Goal: Task Accomplishment & Management: Use online tool/utility

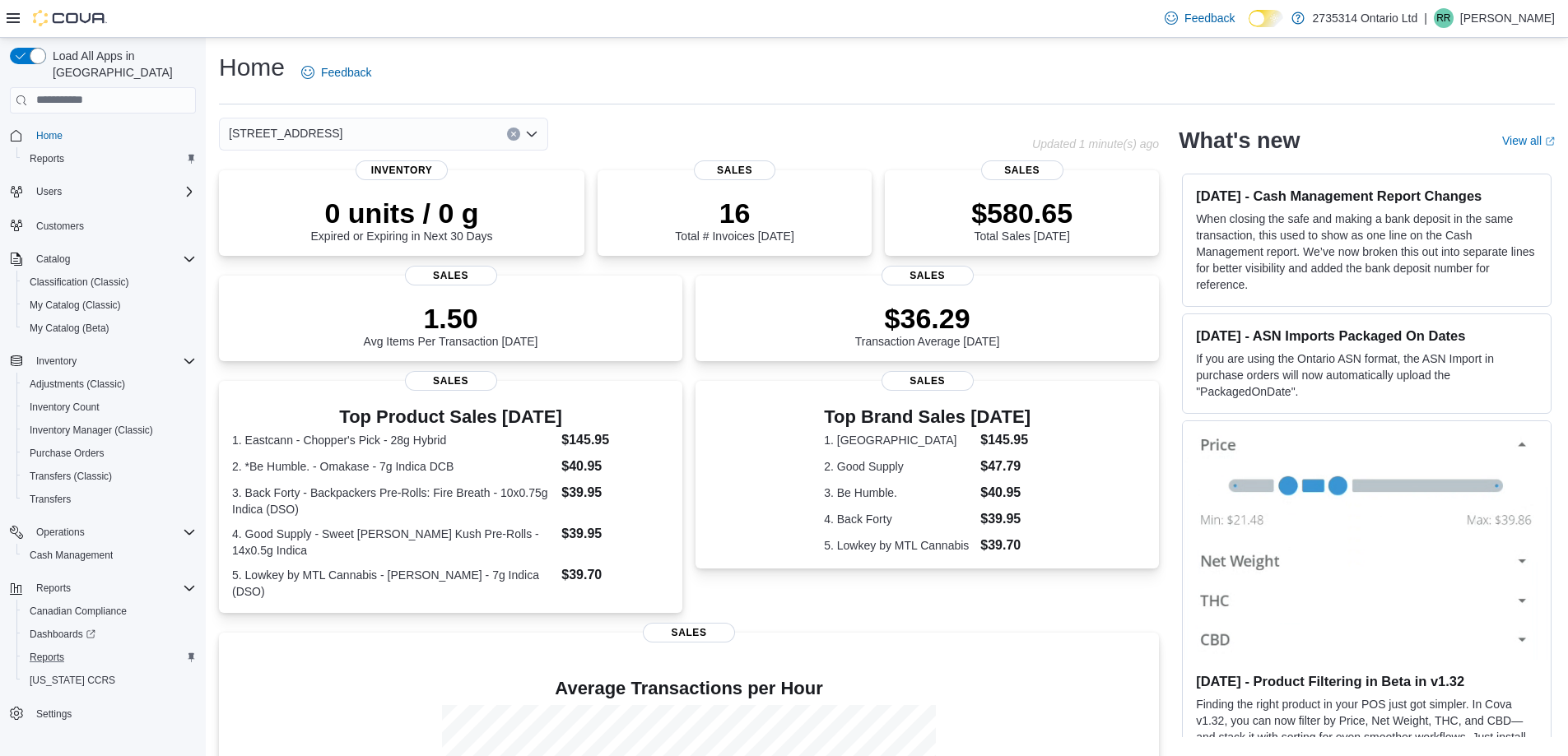
click at [72, 647] on div "Reports" at bounding box center [109, 657] width 173 height 20
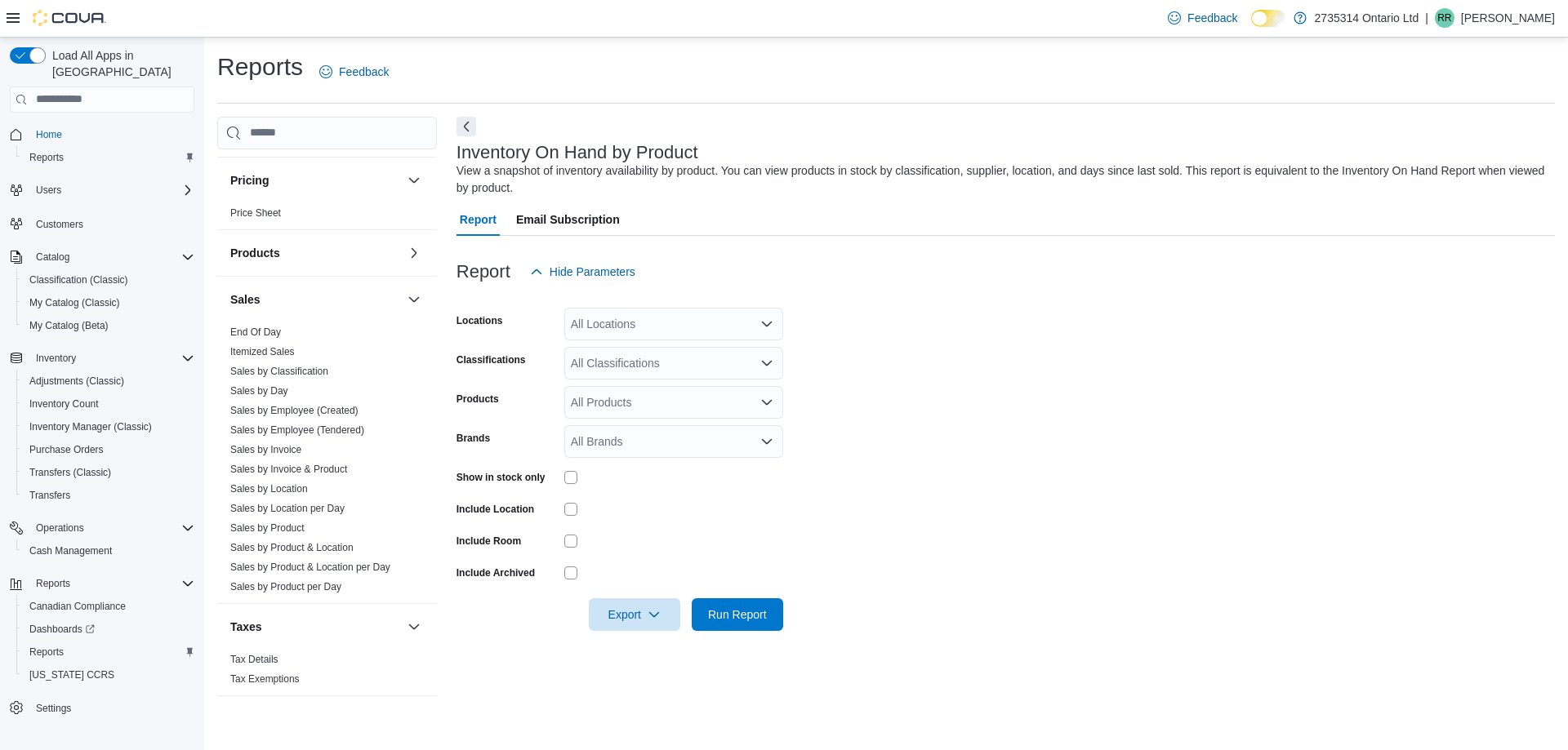
scroll to position [861, 0]
click at [76, 352] on span "Inventory" at bounding box center [55, 358] width 40 height 13
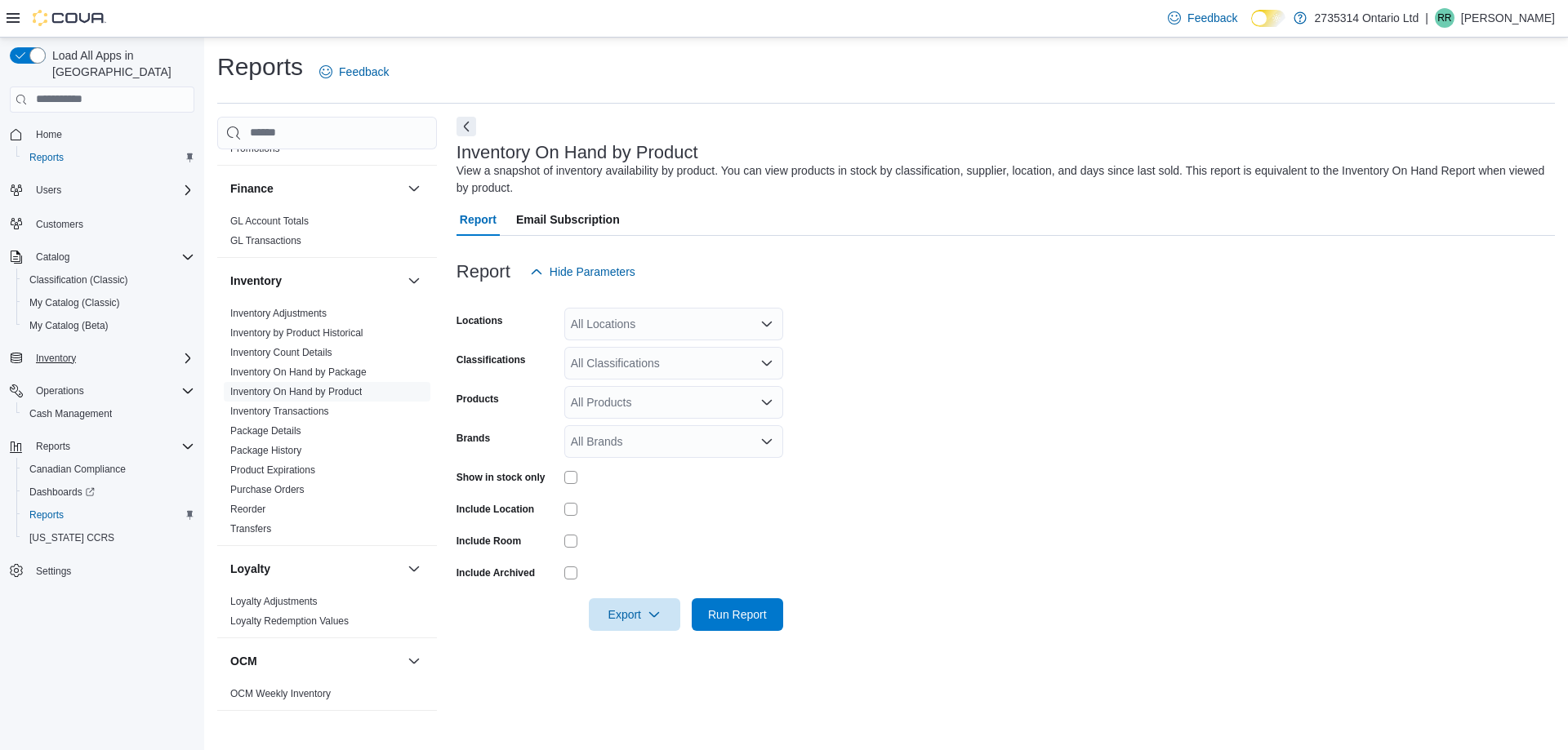
scroll to position [290, 0]
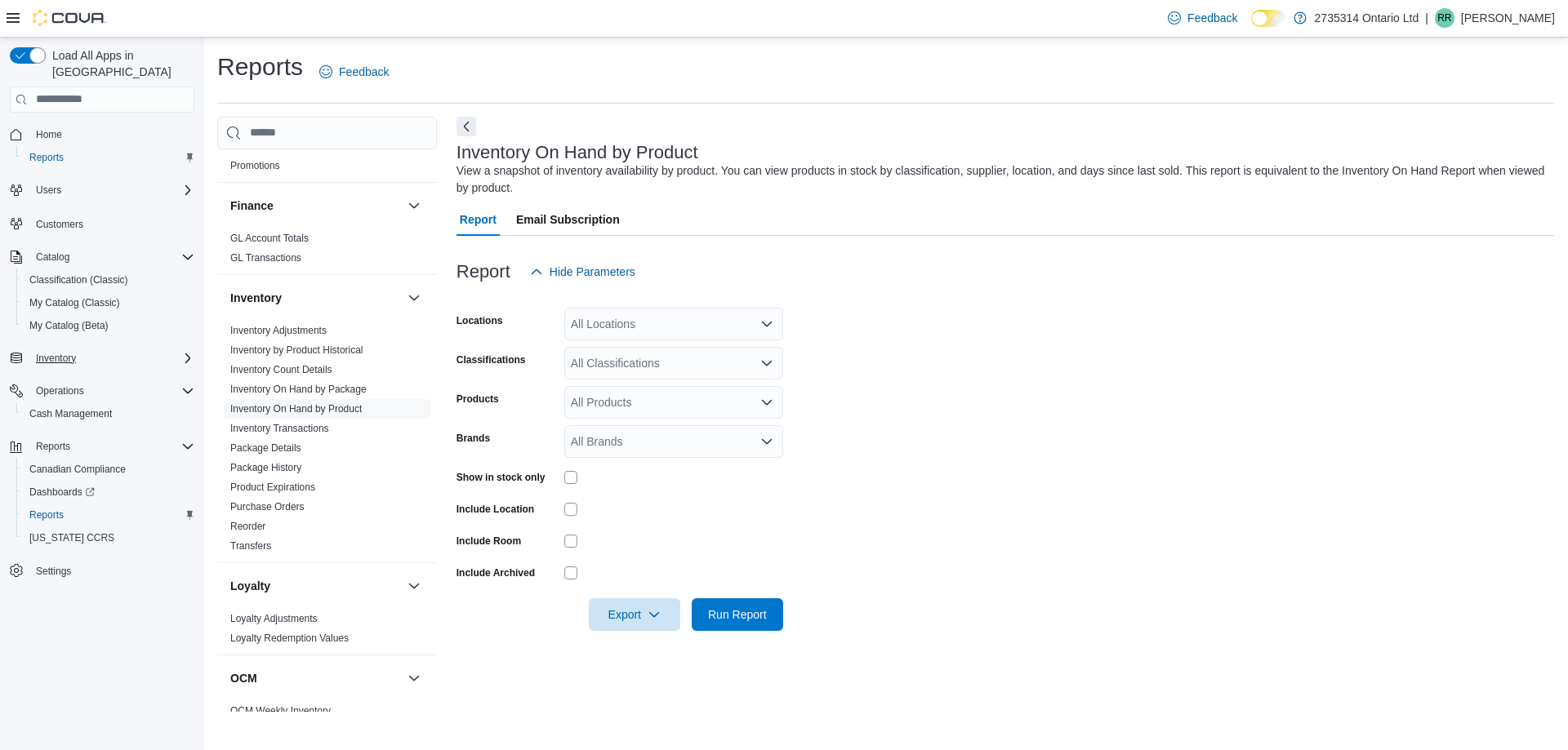
click at [11, 14] on icon at bounding box center [13, 18] width 13 height 10
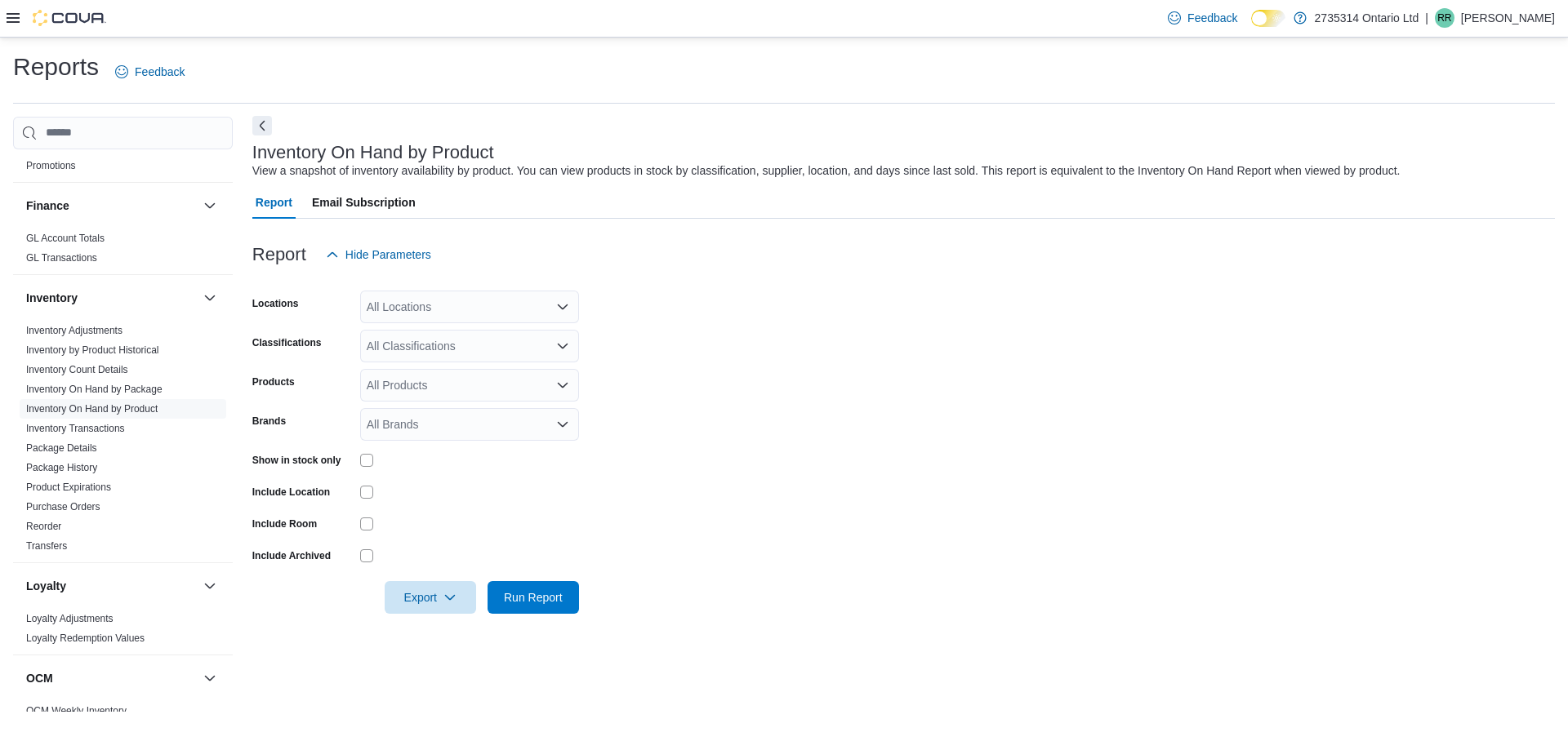
click at [257, 121] on button "Next" at bounding box center [261, 126] width 20 height 20
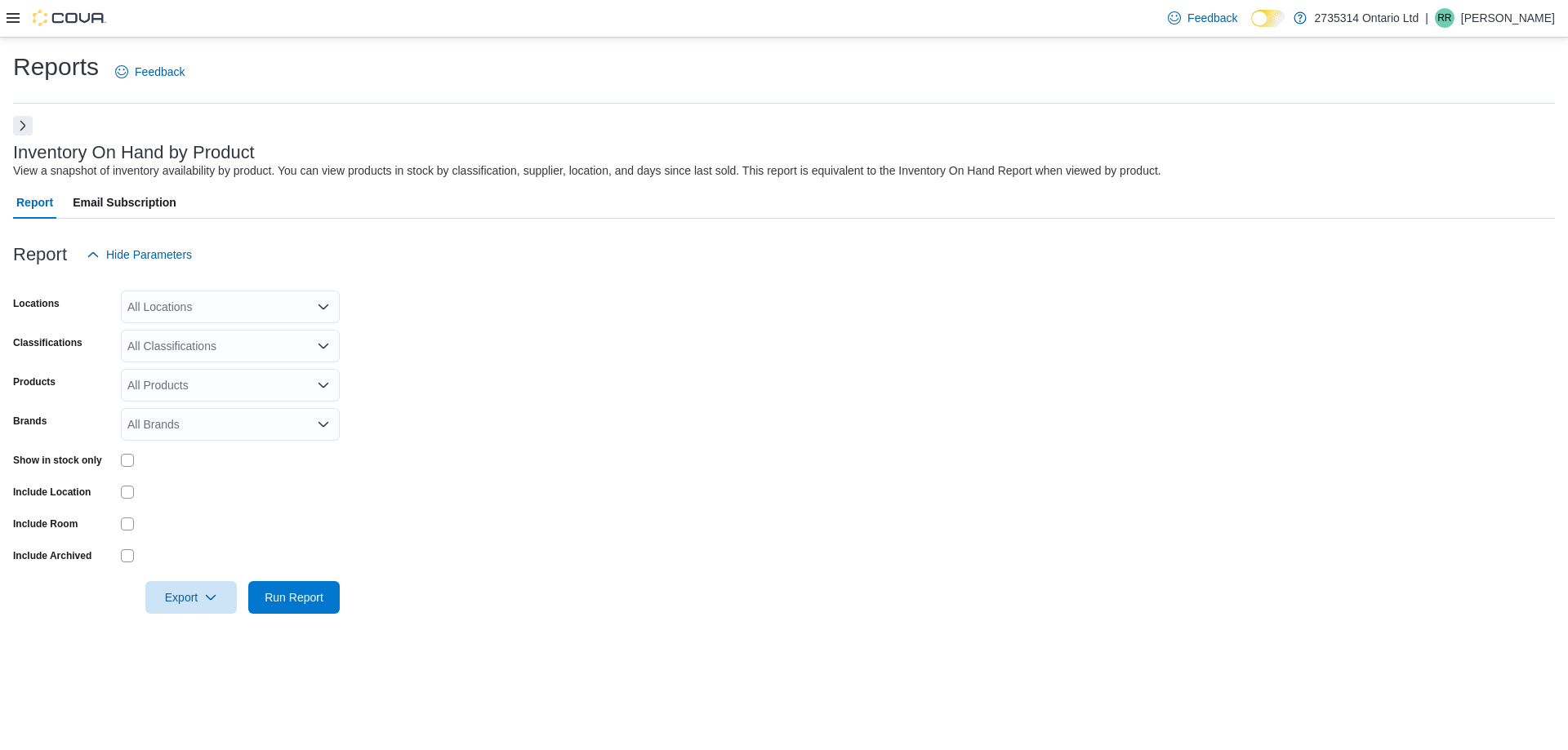
click at [23, 124] on button "Next" at bounding box center [22, 126] width 20 height 20
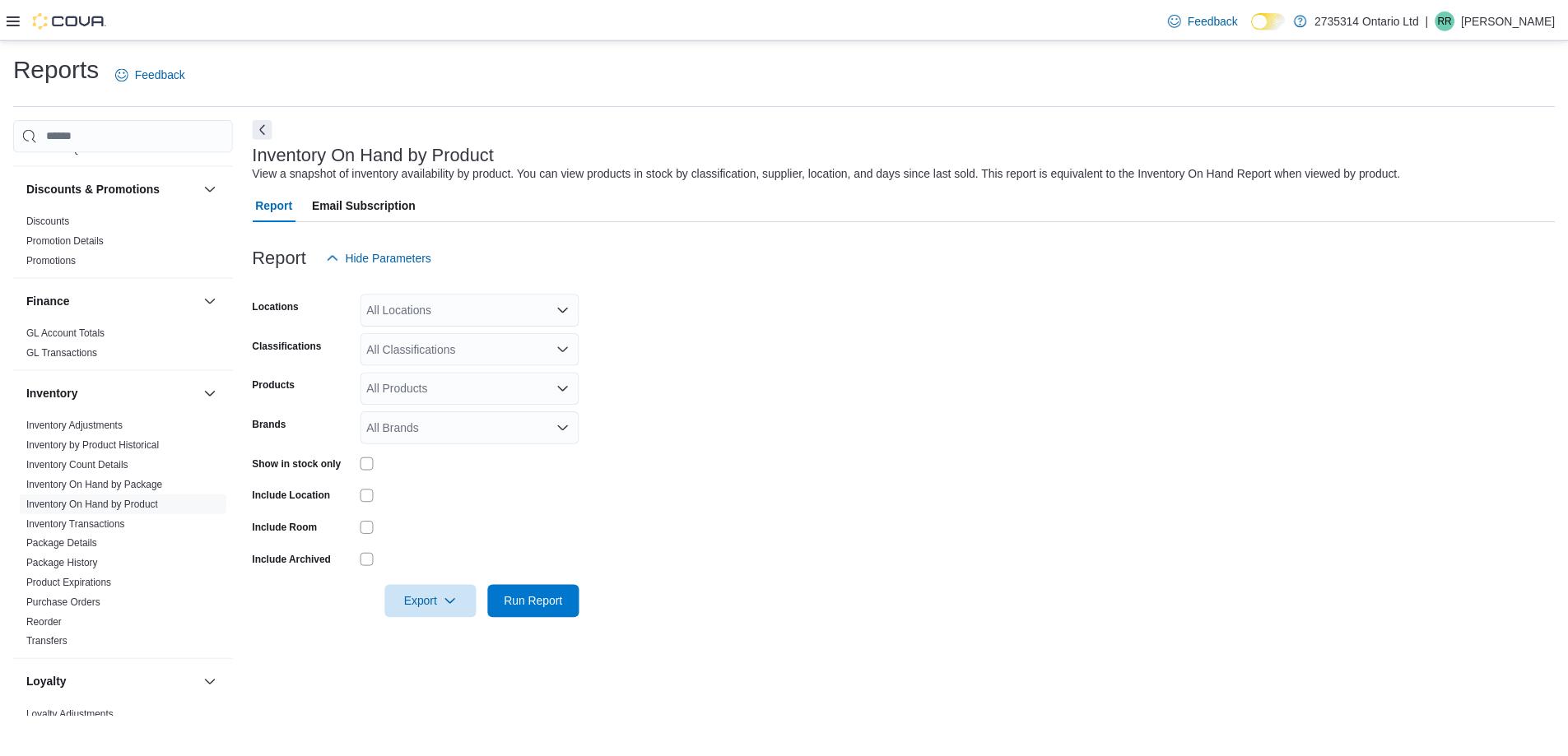
scroll to position [0, 0]
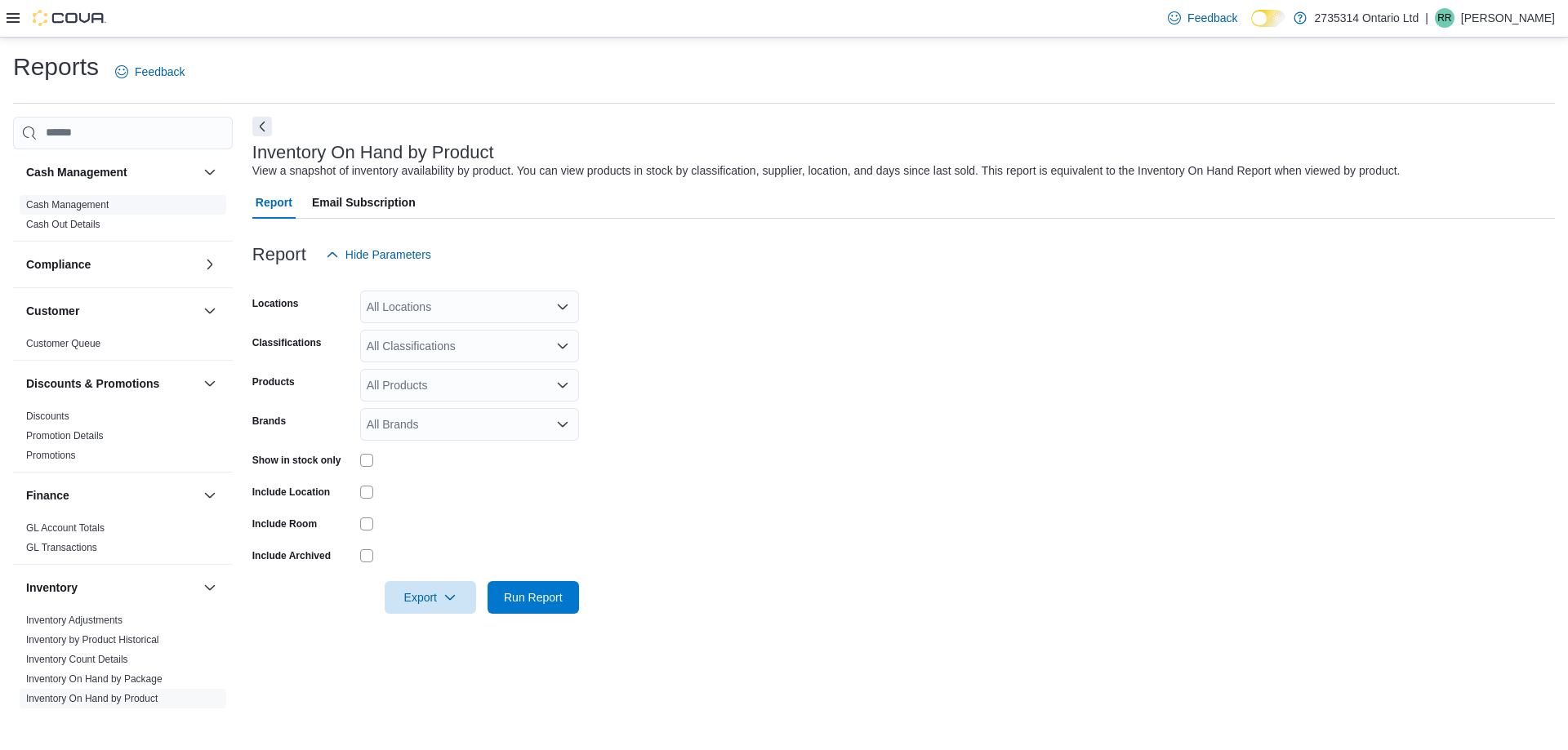
click at [86, 204] on link "Cash Management" at bounding box center [67, 204] width 82 height 11
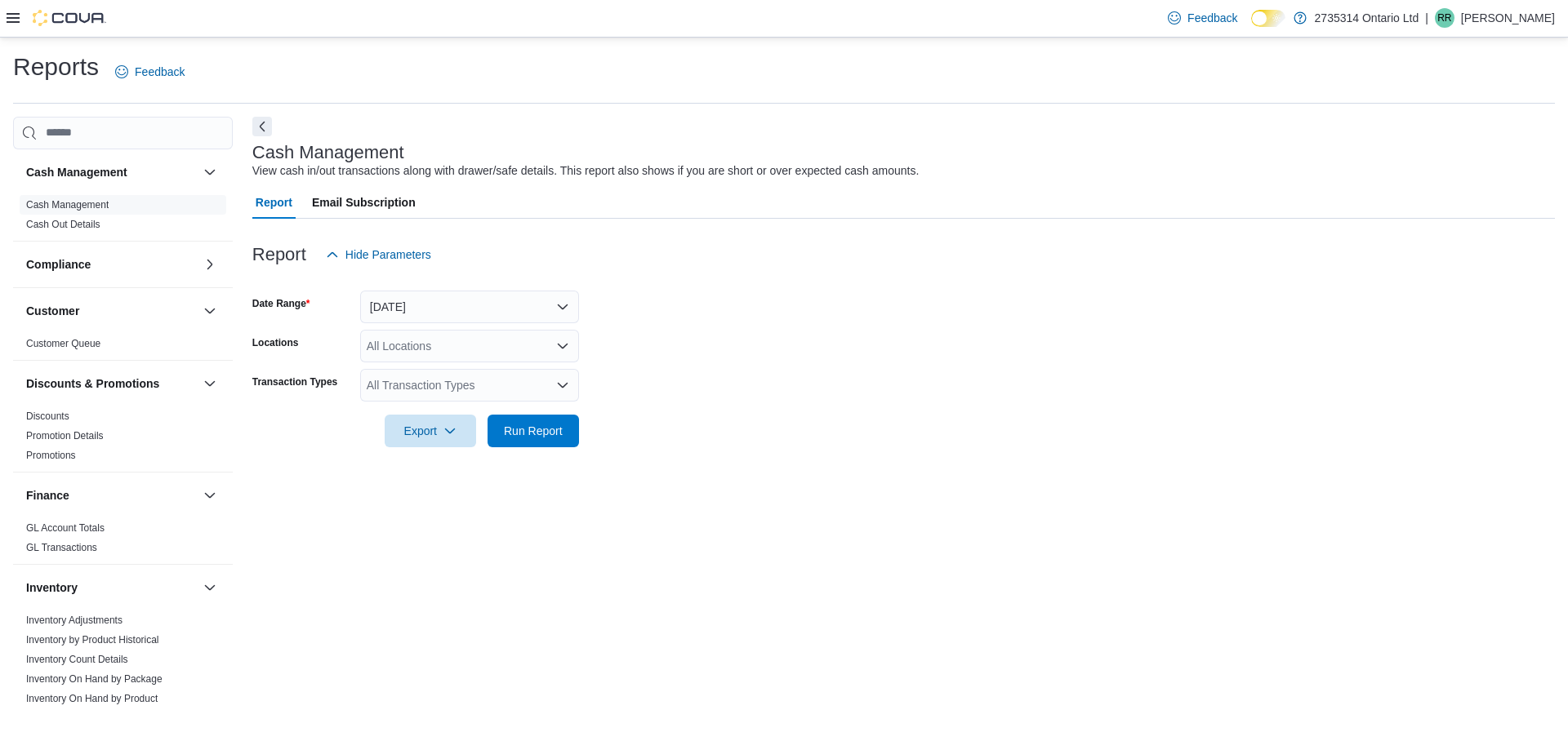
click at [13, 25] on div at bounding box center [56, 18] width 99 height 16
click at [25, 14] on div at bounding box center [56, 18] width 99 height 16
click at [20, 16] on div at bounding box center [56, 18] width 99 height 16
click at [14, 20] on icon at bounding box center [13, 17] width 13 height 13
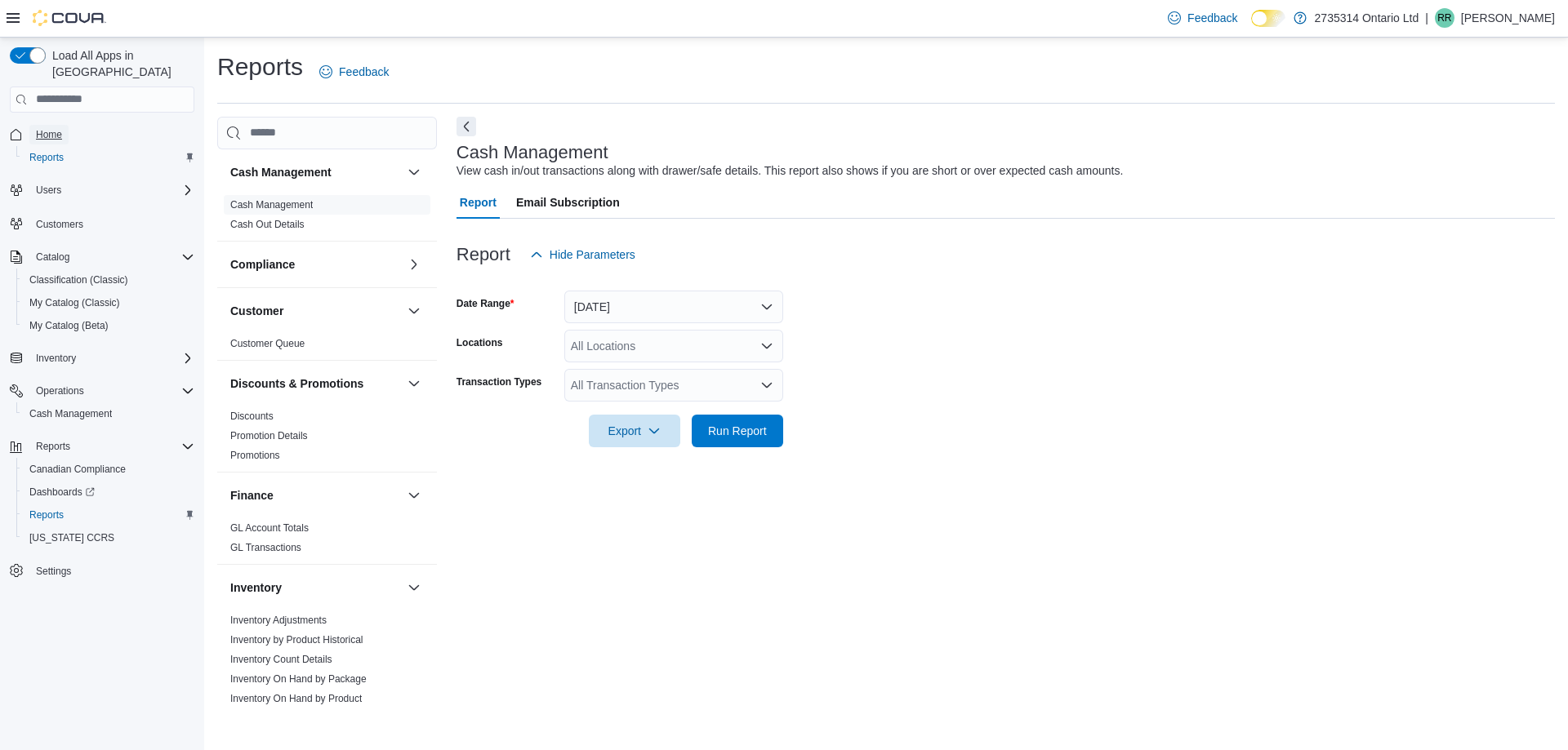
click at [45, 128] on span "Home" at bounding box center [48, 134] width 26 height 13
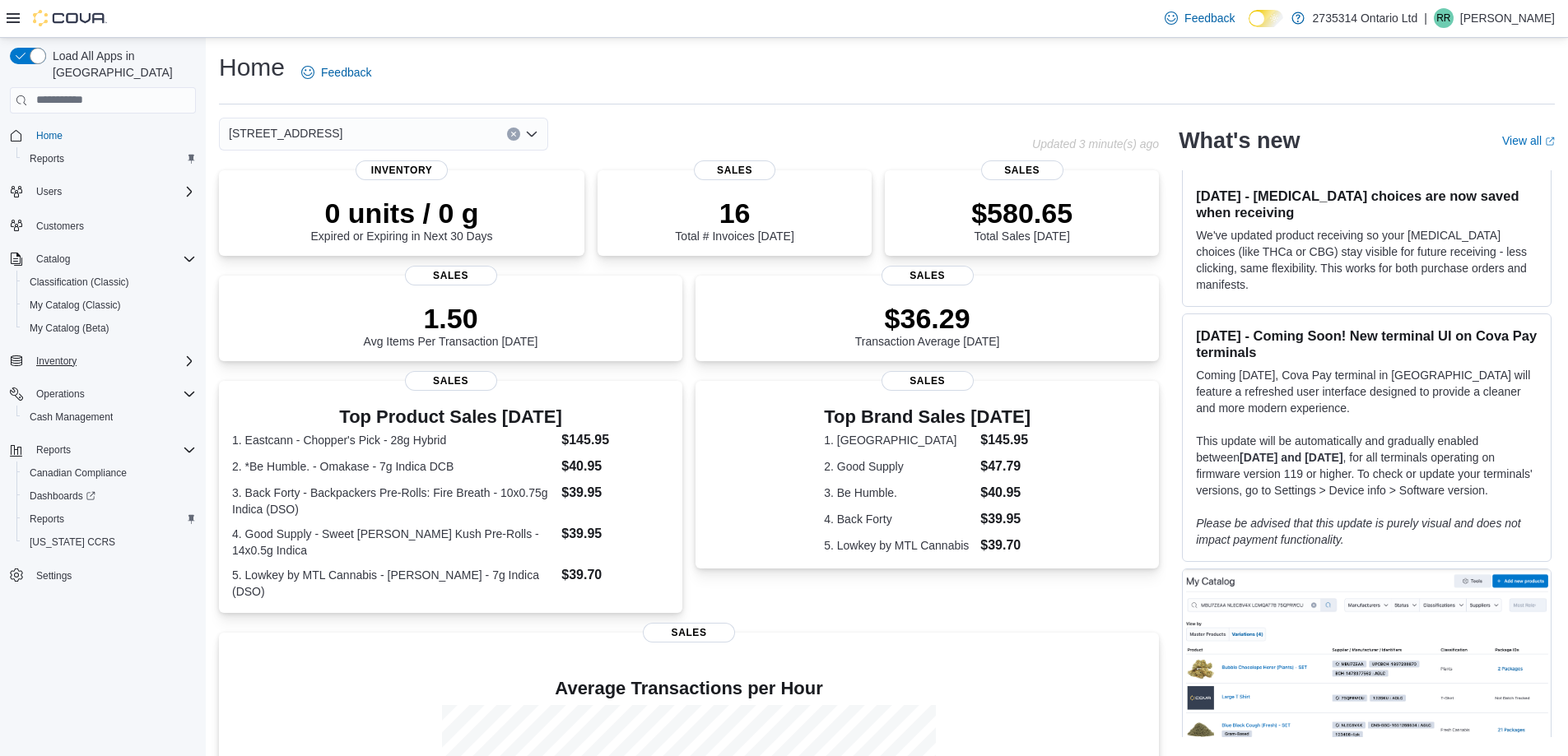
click at [123, 351] on div "Inventory" at bounding box center [113, 361] width 166 height 20
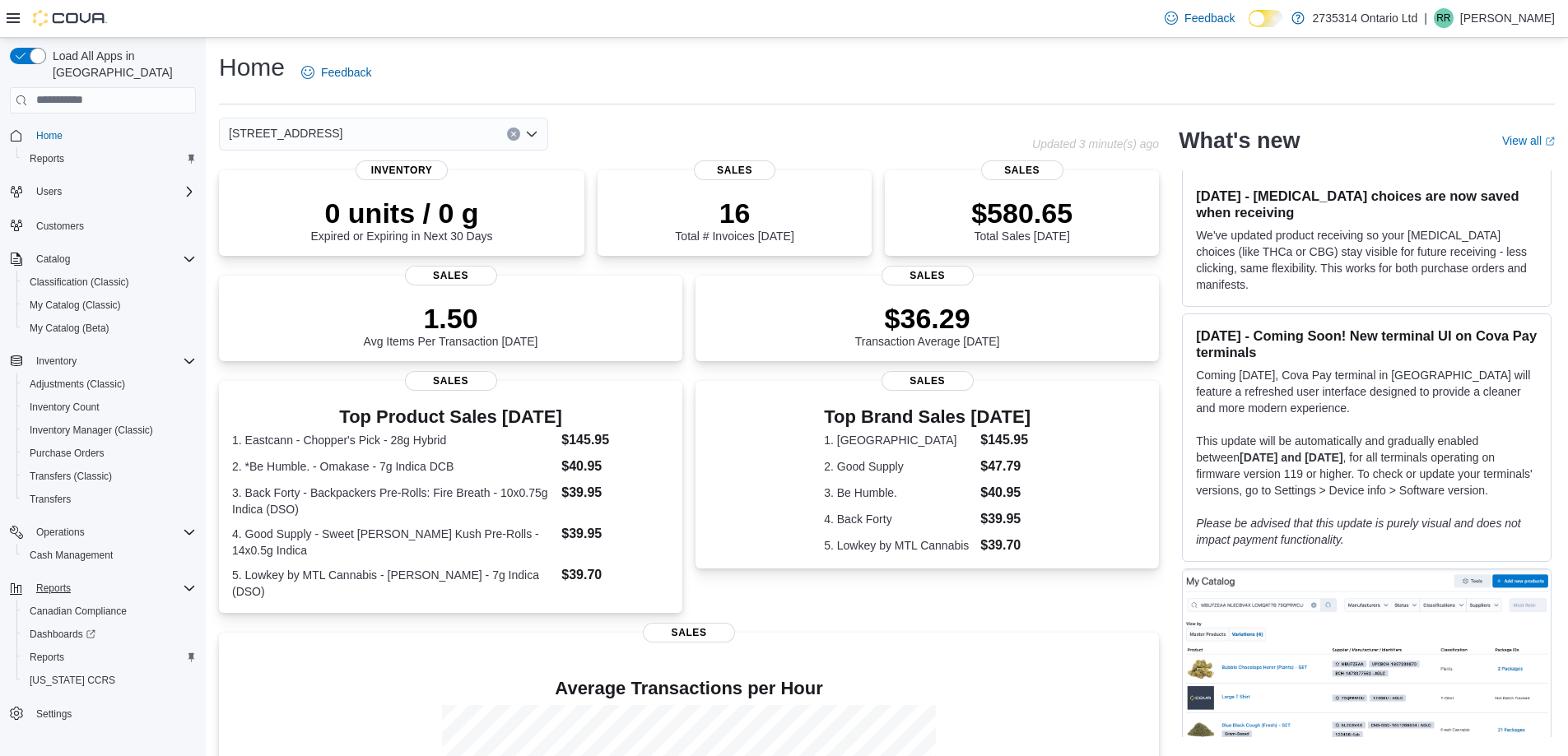
click at [124, 578] on div "Reports" at bounding box center [113, 588] width 166 height 20
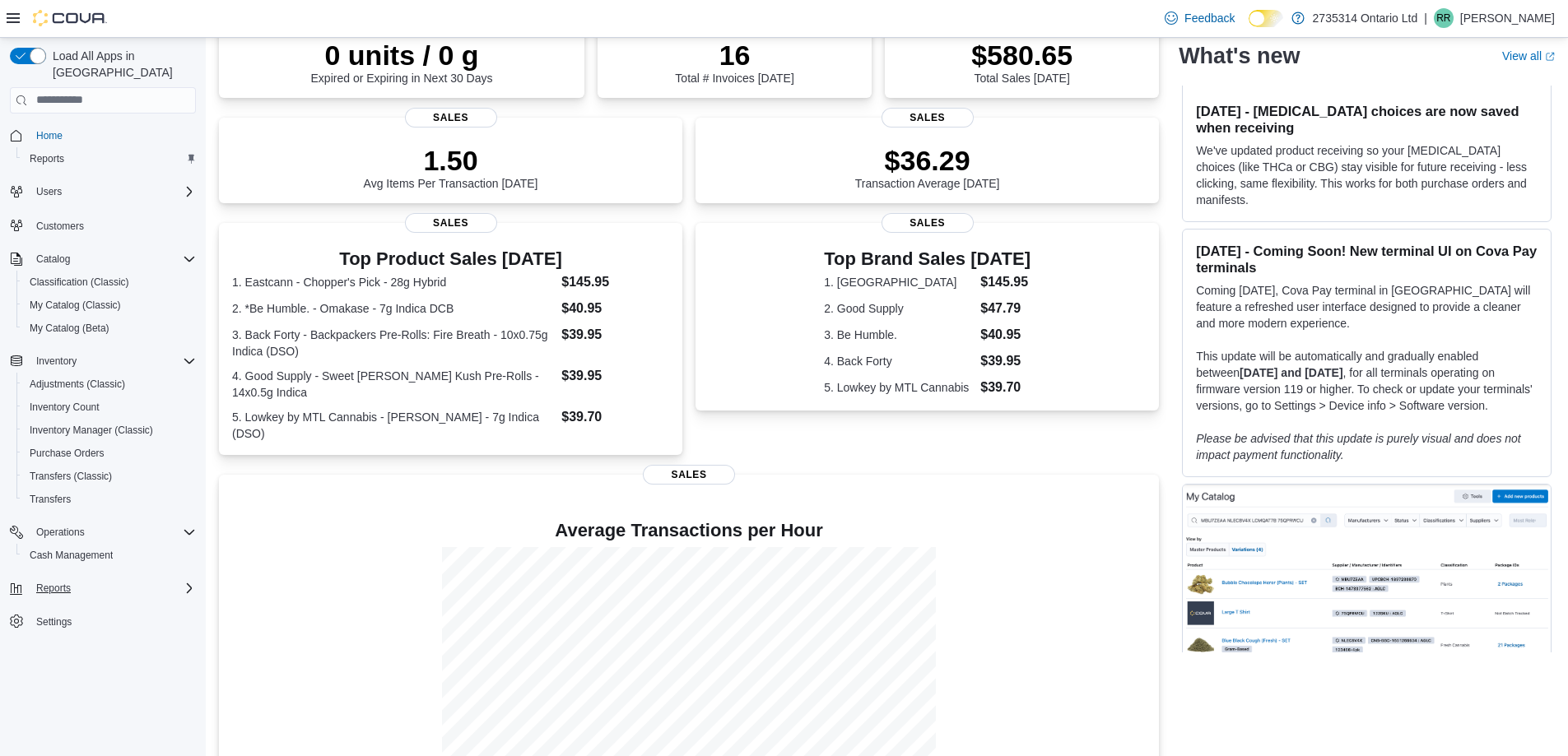
scroll to position [164, 0]
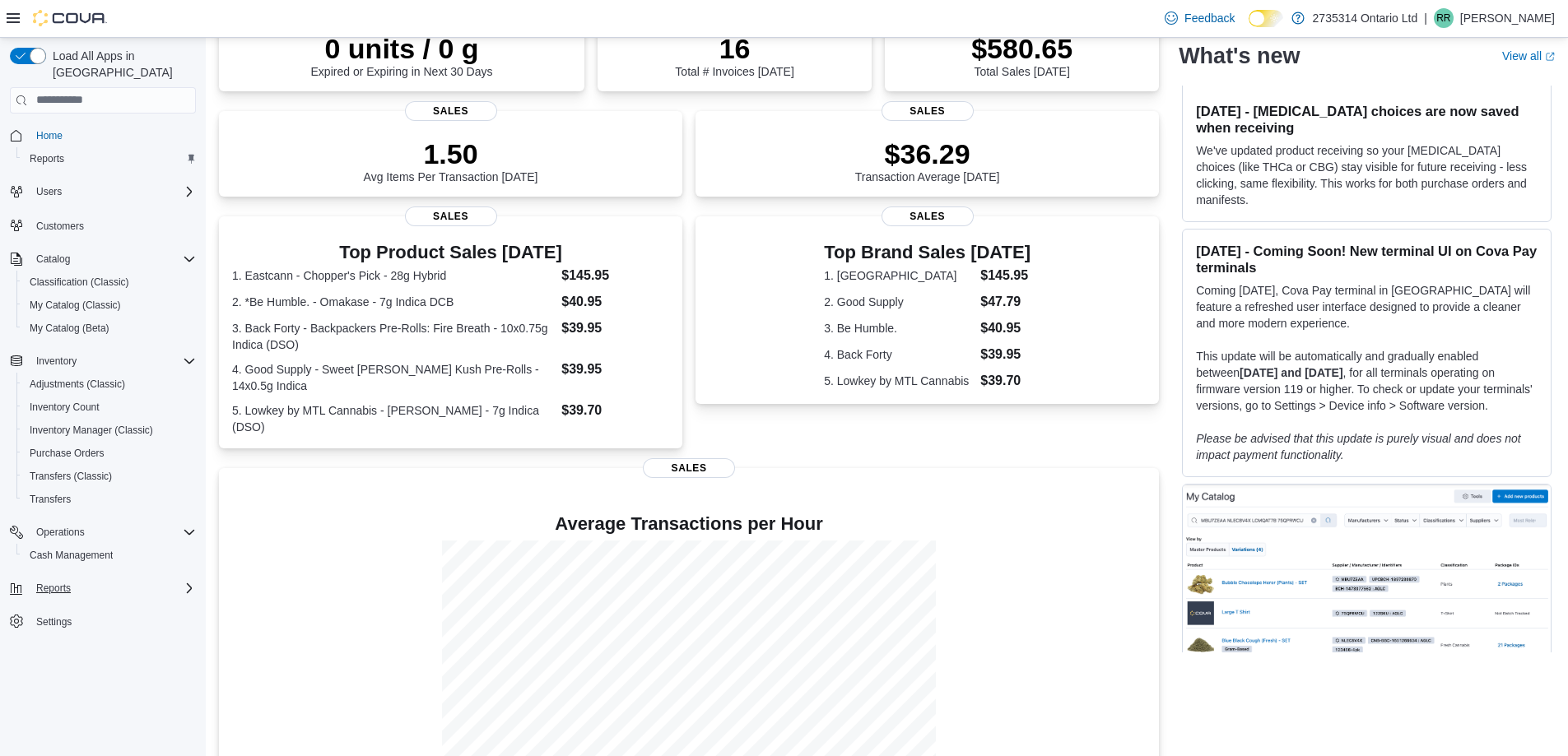
click at [172, 578] on div "Reports" at bounding box center [113, 588] width 166 height 20
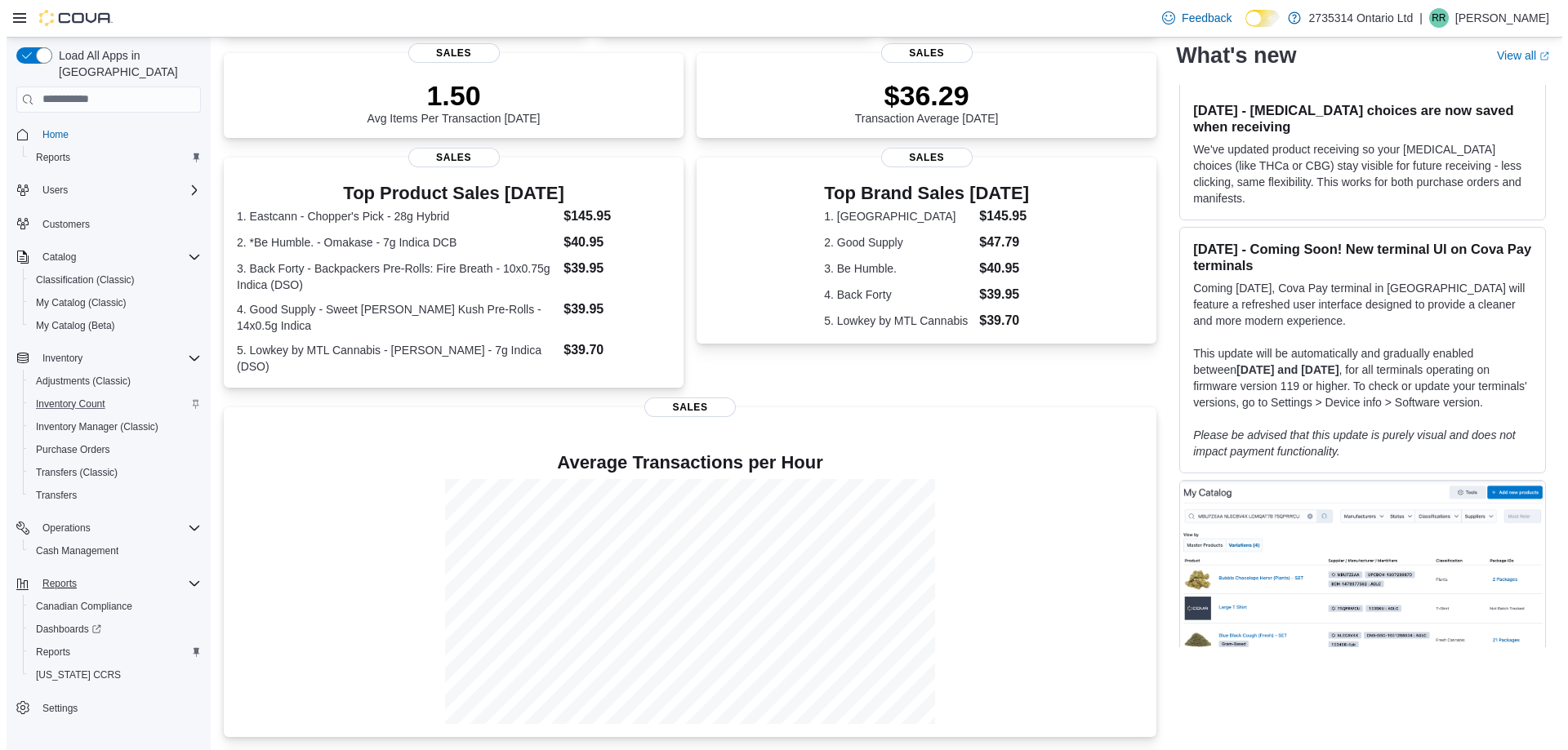
scroll to position [0, 0]
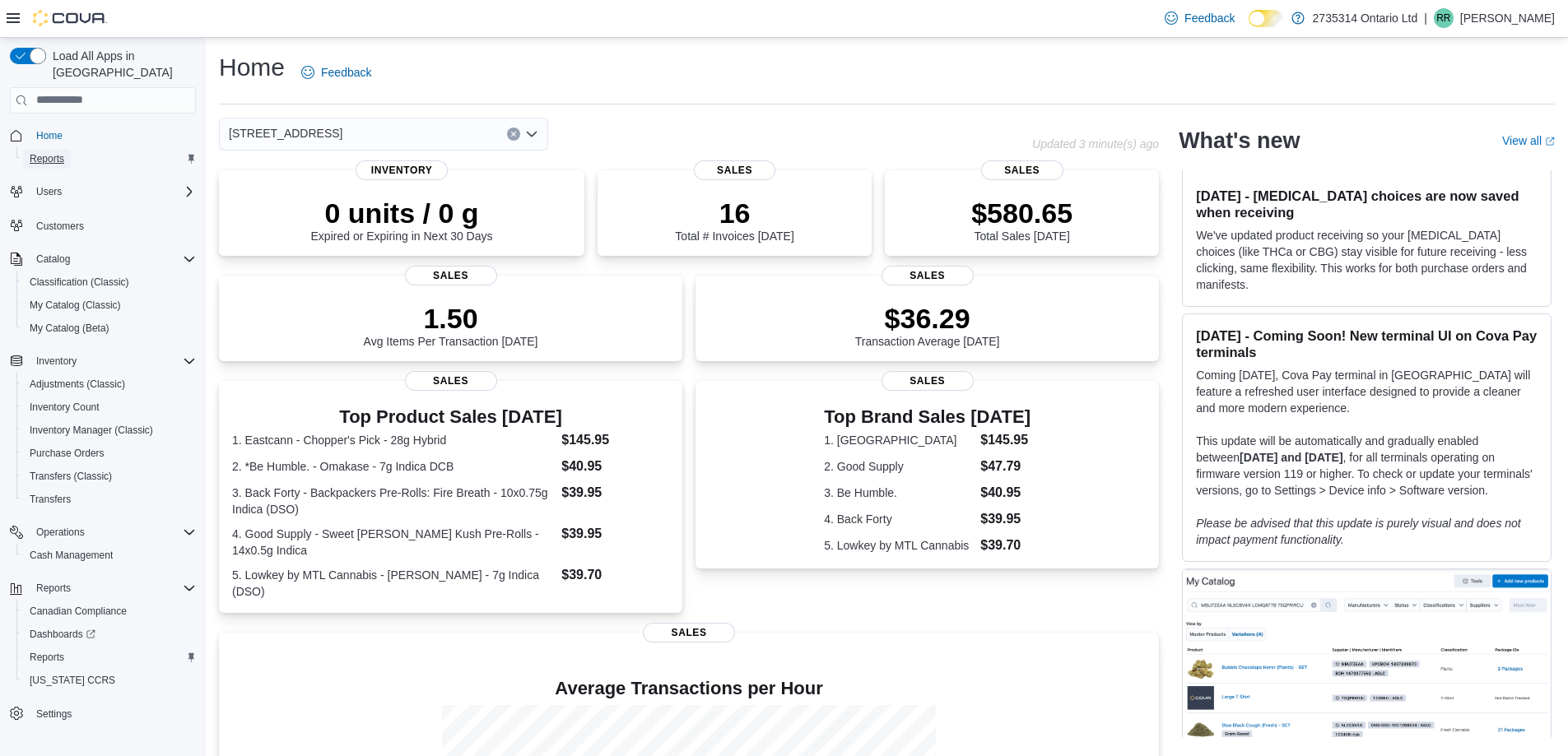
click at [66, 149] on link "Reports" at bounding box center [47, 158] width 48 height 20
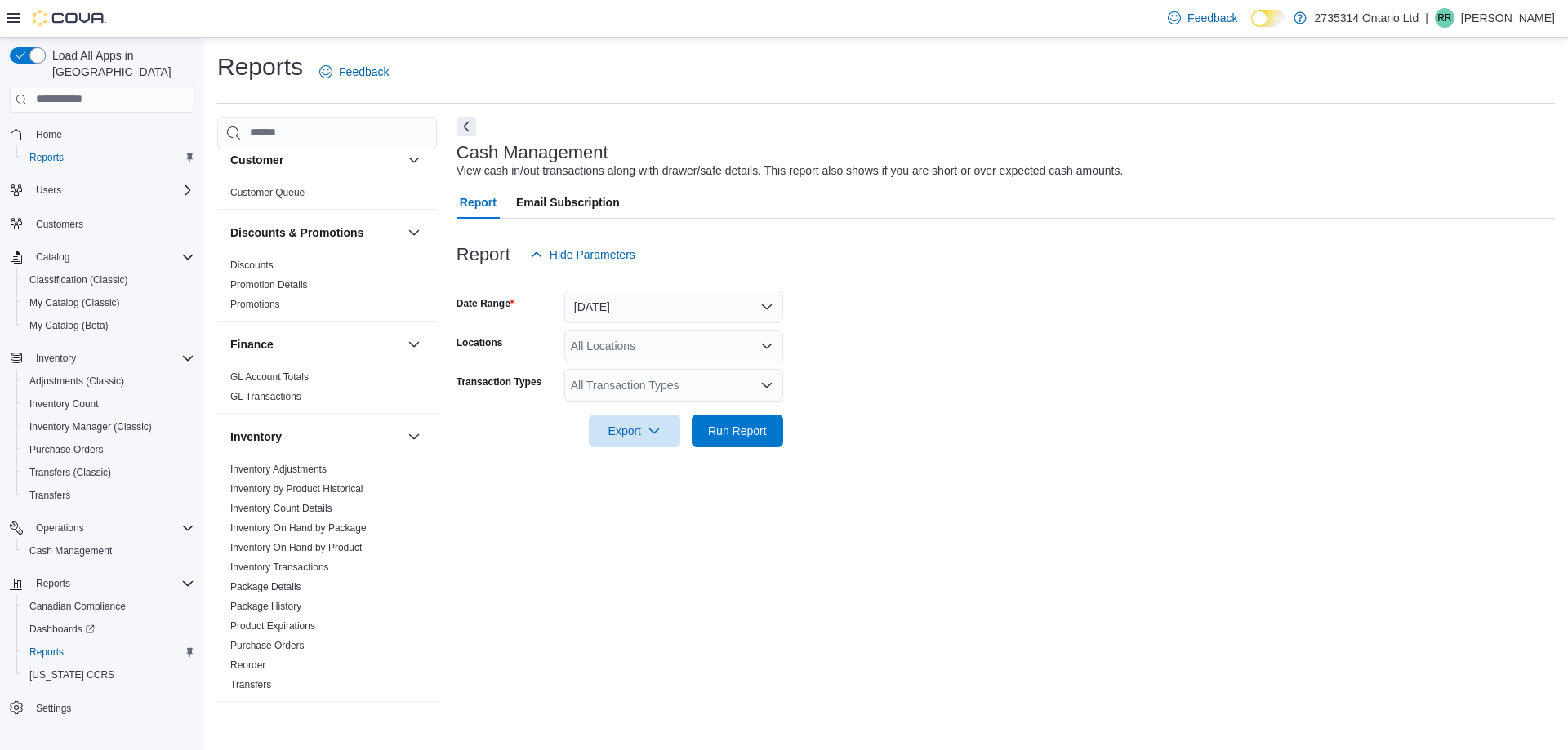
scroll to position [163, 0]
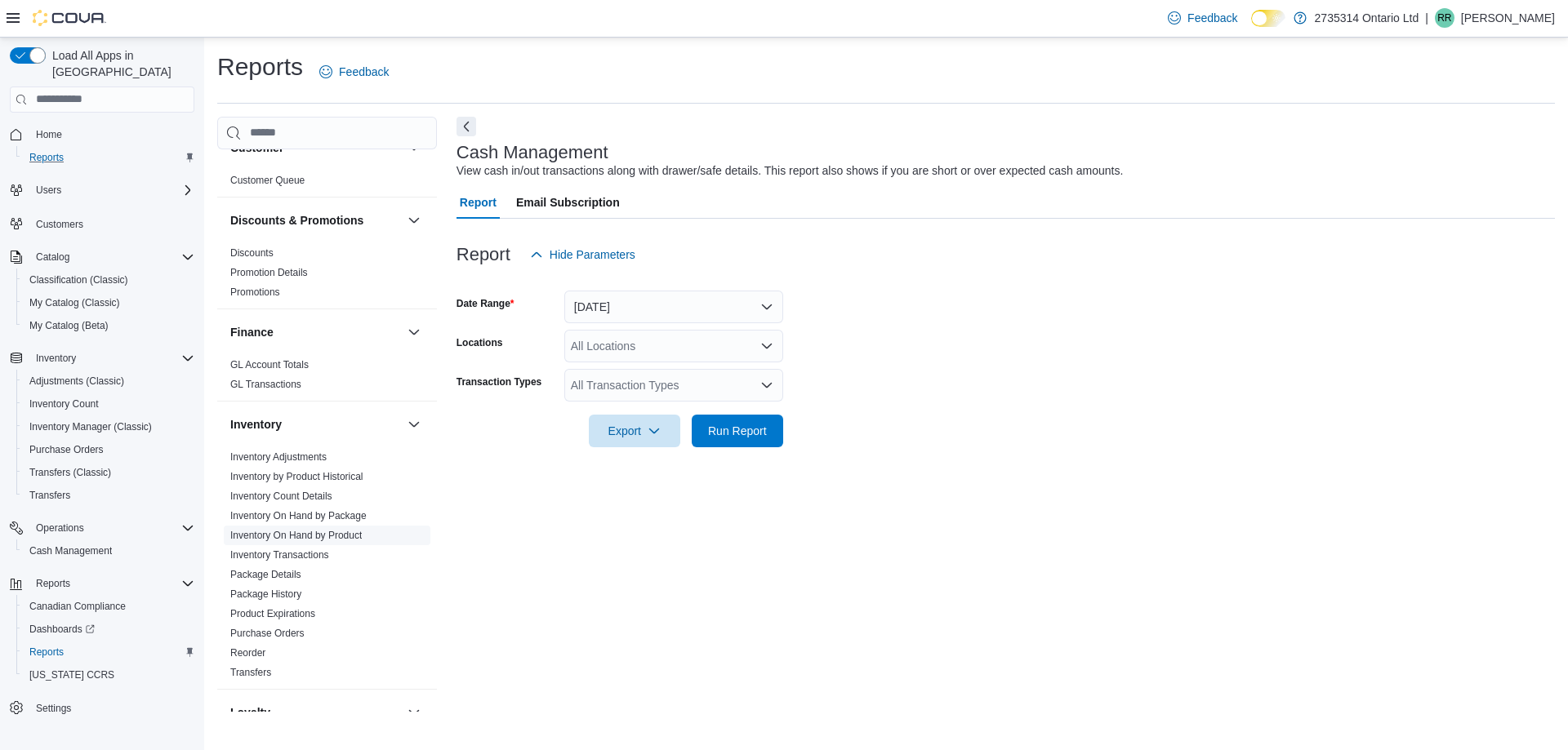
click at [330, 536] on link "Inventory On Hand by Product" at bounding box center [295, 535] width 132 height 11
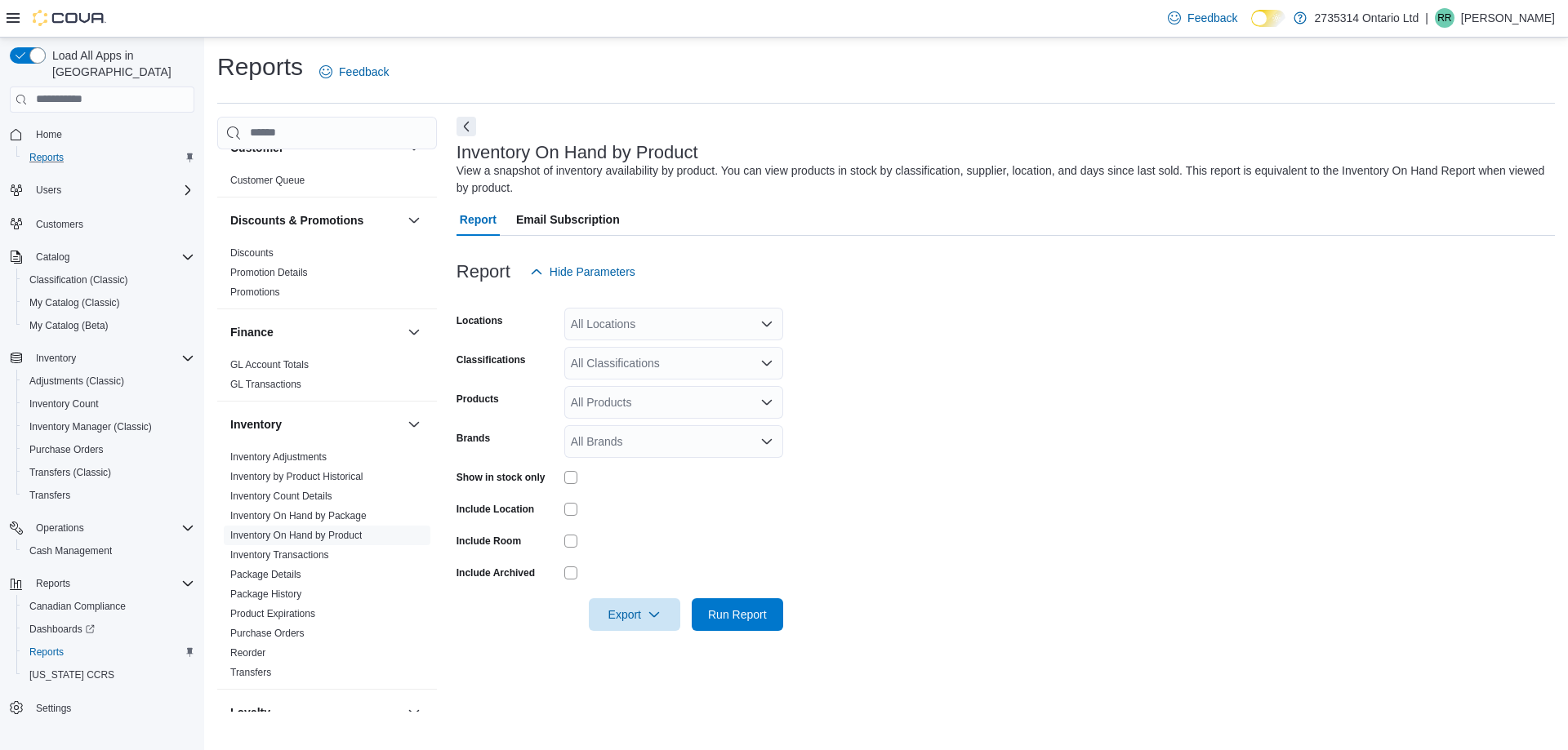
click at [673, 315] on div "All Locations" at bounding box center [674, 324] width 219 height 32
click at [971, 292] on div at bounding box center [1006, 298] width 1099 height 20
click at [626, 354] on form "Locations All Locations Classifications All Classifications Products All Produc…" at bounding box center [1006, 460] width 1099 height 343
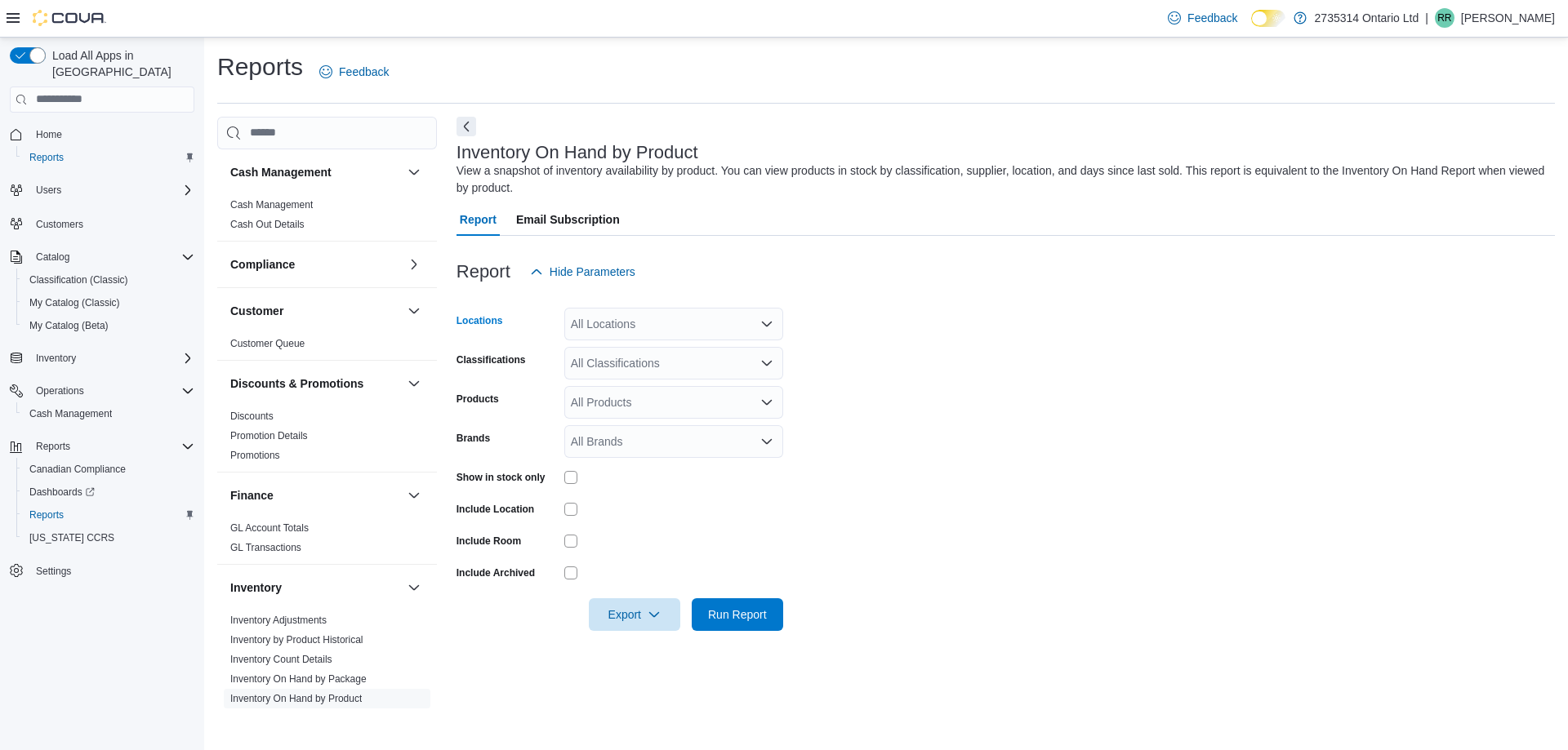
click at [603, 328] on div "All Locations" at bounding box center [674, 324] width 219 height 32
click at [643, 400] on span "[STREET_ADDRESS]" at bounding box center [655, 399] width 113 height 16
click at [847, 347] on form "Locations 791 Front Rd Unit B2 Combo box. Selected. 791 Front Rd Unit B2. Press…" at bounding box center [1006, 460] width 1099 height 343
click at [675, 361] on div "All Classifications" at bounding box center [674, 363] width 219 height 32
type input "*******"
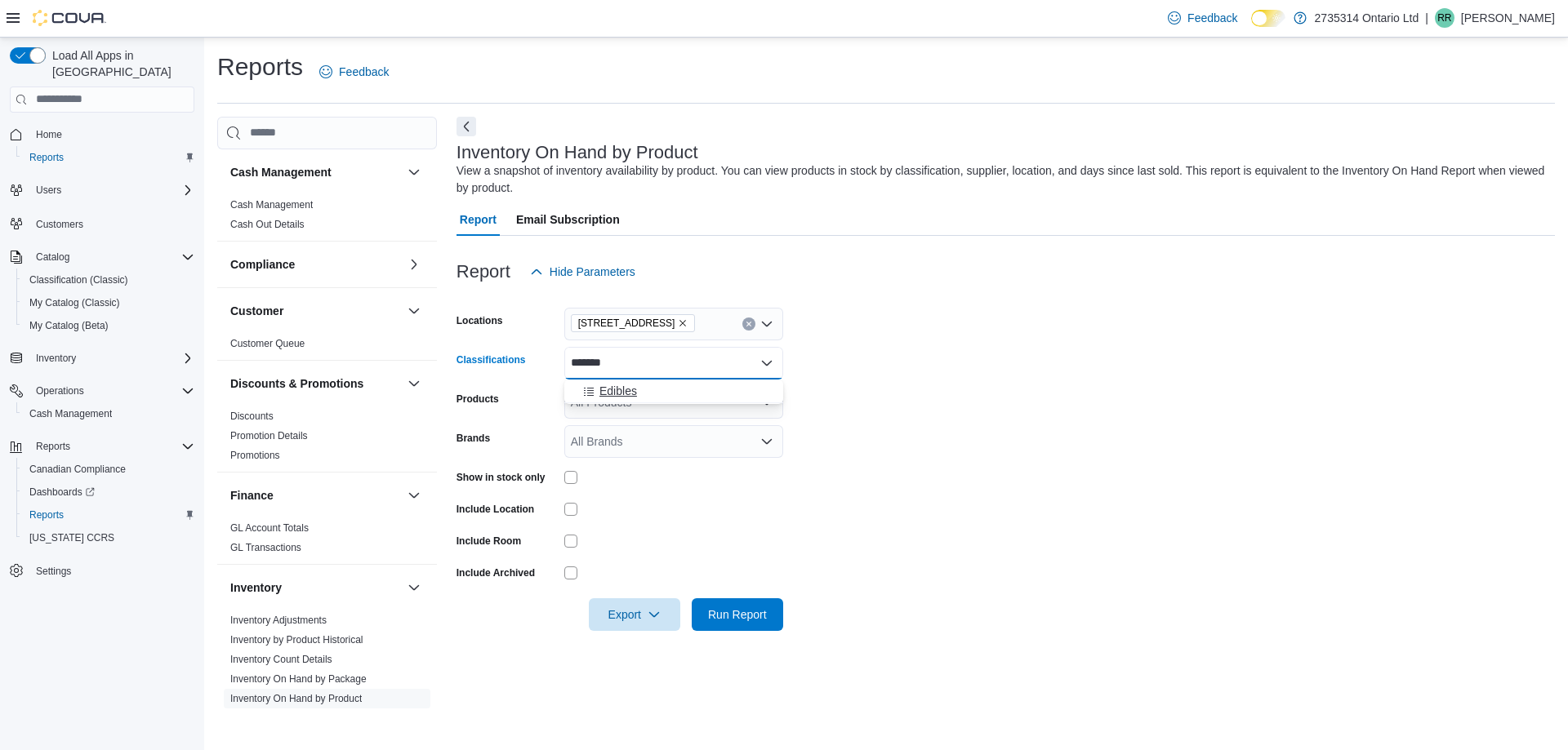
click at [682, 395] on div "Edibles" at bounding box center [673, 390] width 200 height 16
type input "******"
click at [689, 386] on div "Flower" at bounding box center [658, 390] width 168 height 16
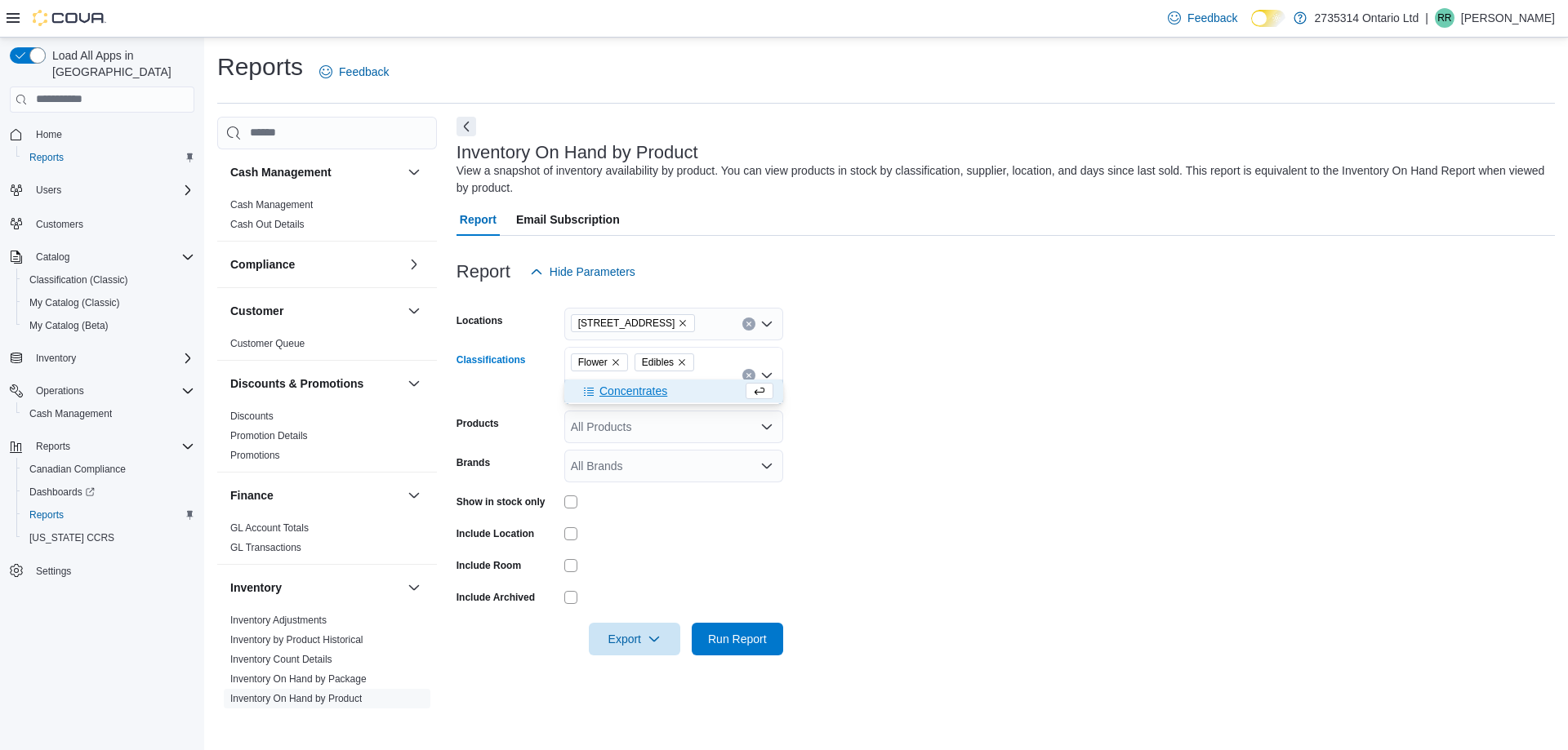
type input "******"
click at [691, 385] on div "Concentrates" at bounding box center [658, 390] width 168 height 16
type input "***"
click at [654, 421] on div "Oil" at bounding box center [658, 415] width 168 height 16
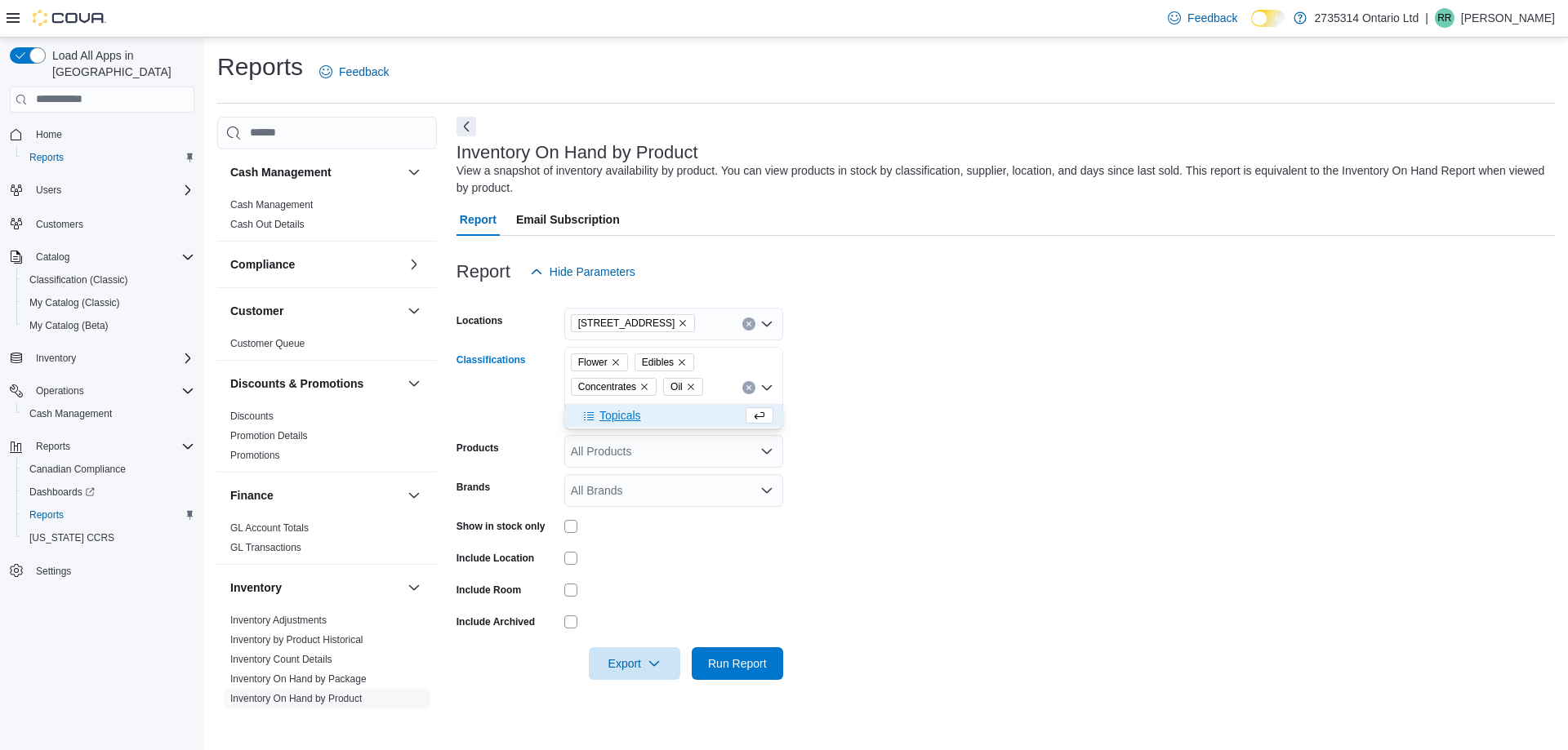
type input "********"
drag, startPoint x: 654, startPoint y: 421, endPoint x: 689, endPoint y: 411, distance: 36.4
click at [689, 411] on div "Topicals" at bounding box center [658, 415] width 168 height 16
type input "********"
click at [659, 442] on div "Capsules" at bounding box center [658, 439] width 168 height 16
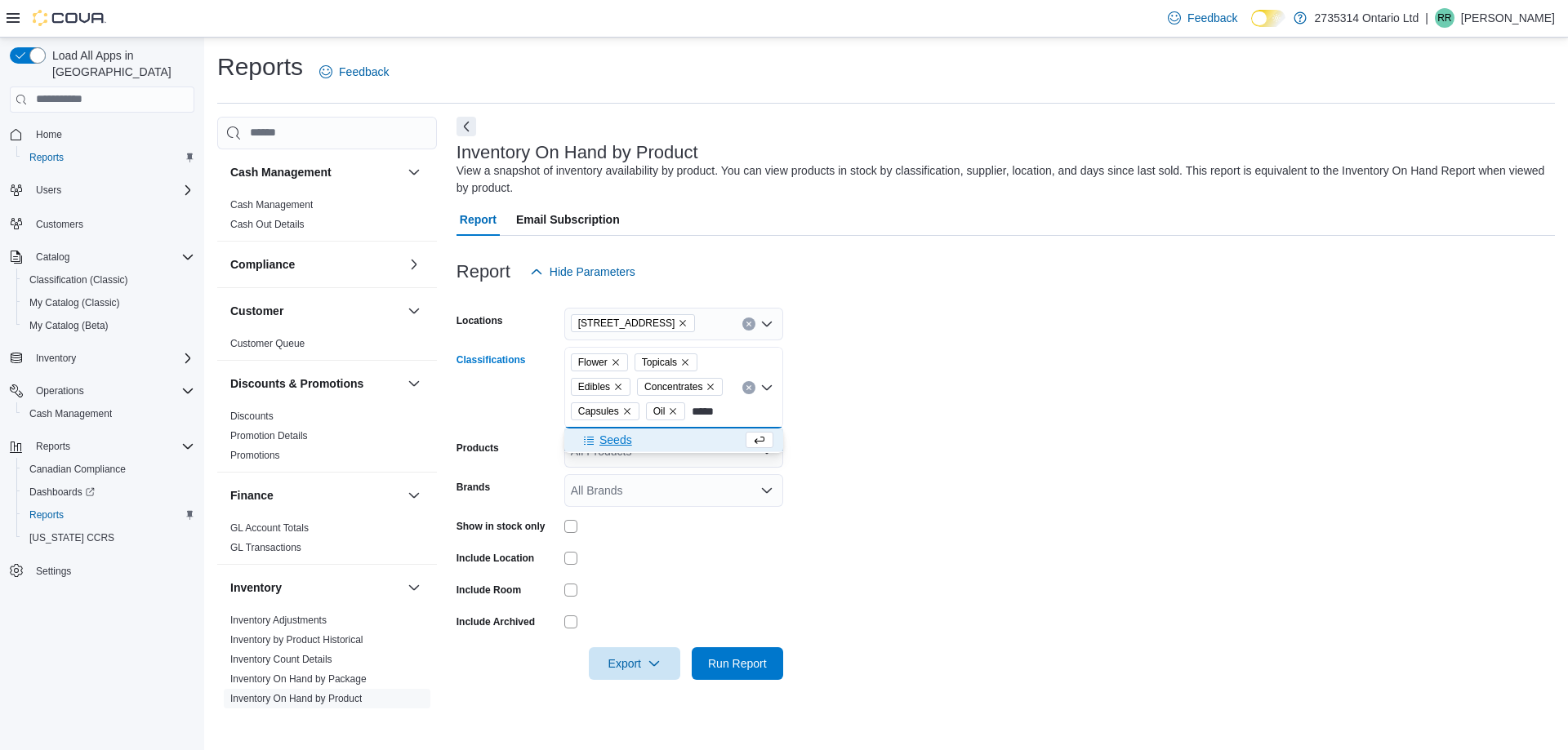
type input "*****"
click at [677, 433] on div "Seeds" at bounding box center [658, 439] width 168 height 16
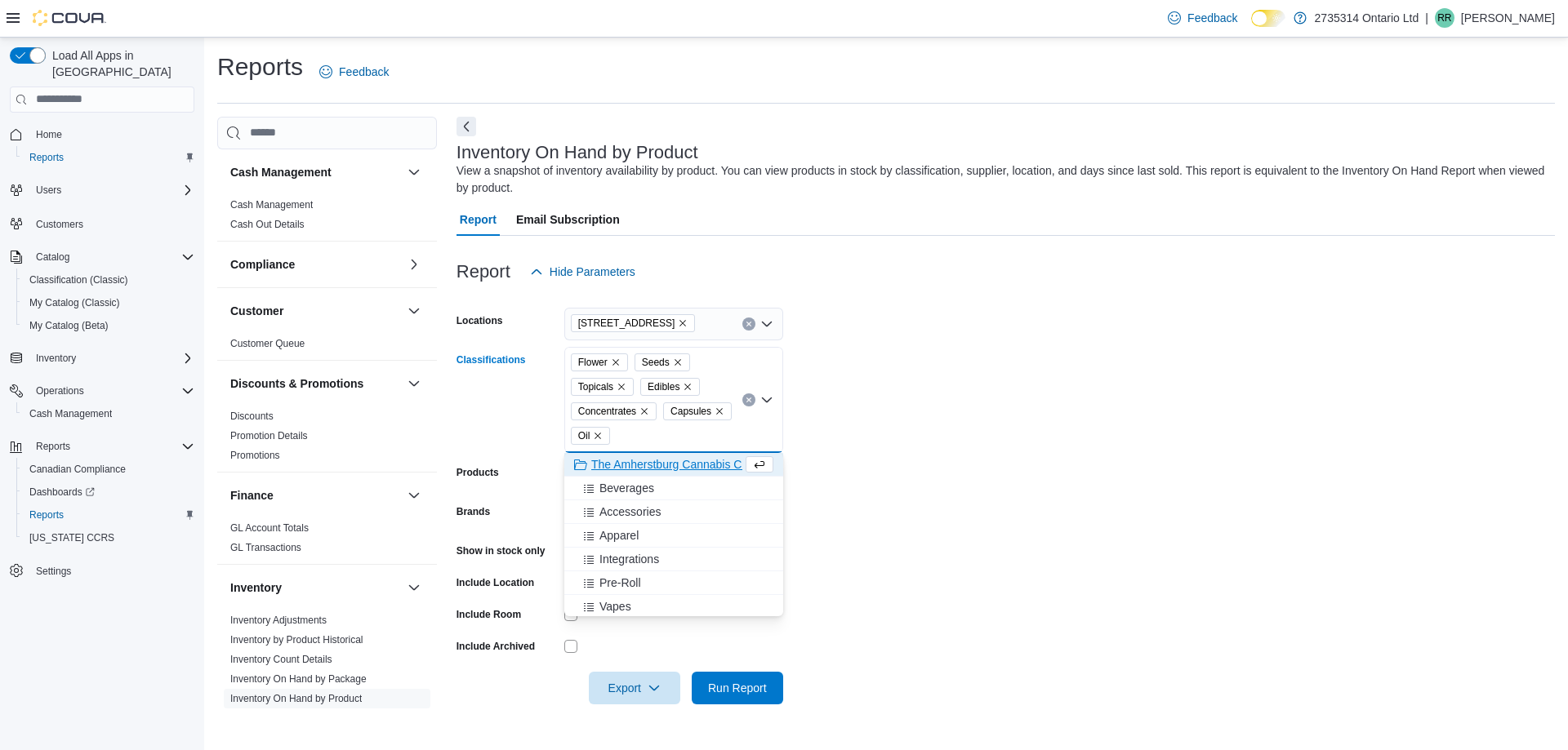
click at [867, 394] on form "Locations 791 Front Rd Unit B2 Classifications Flower Seeds Topicals Edibles Co…" at bounding box center [1006, 496] width 1099 height 417
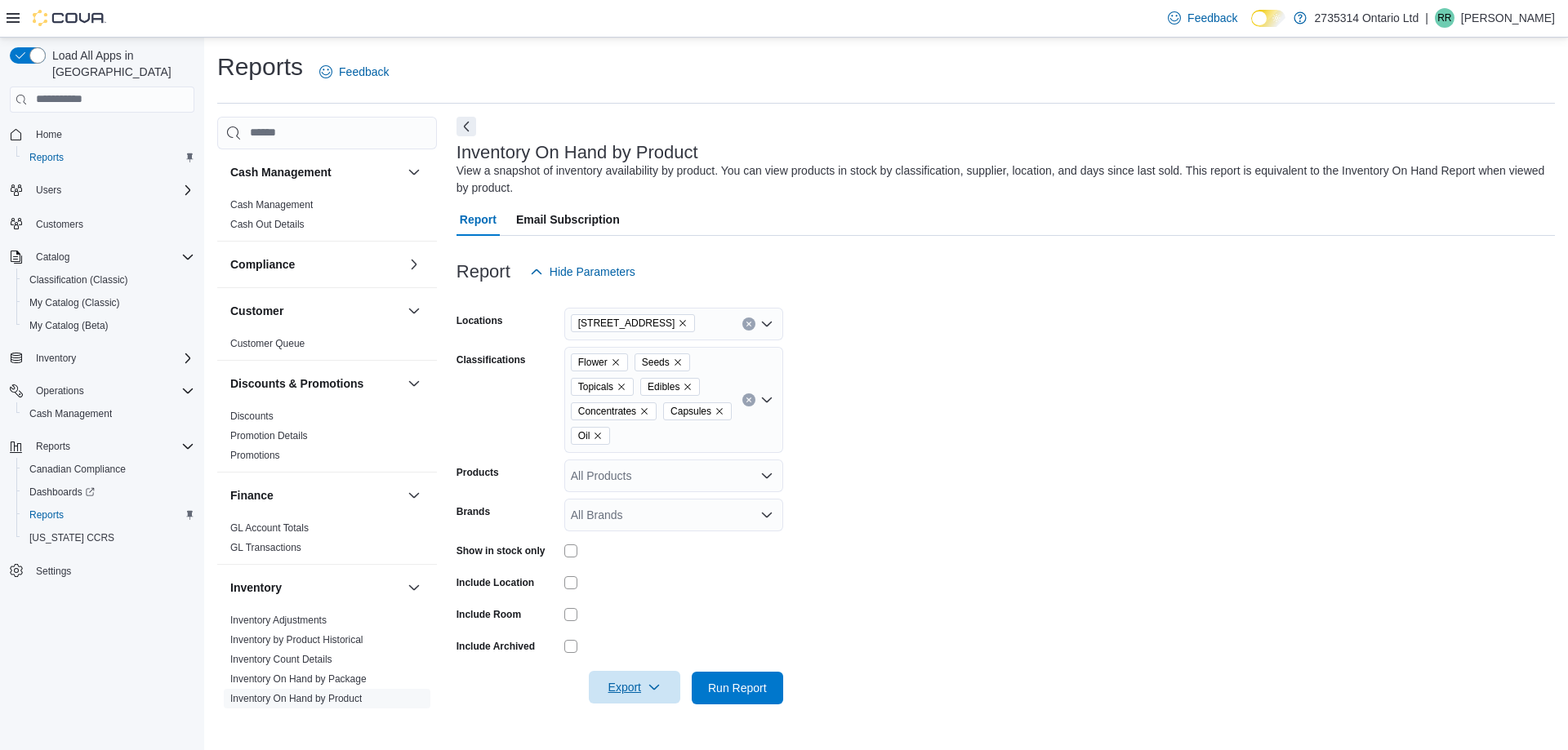
click at [652, 681] on icon "button" at bounding box center [654, 686] width 13 height 13
click at [628, 586] on span "Export to Excel" at bounding box center [637, 590] width 74 height 13
